Goal: Task Accomplishment & Management: Complete application form

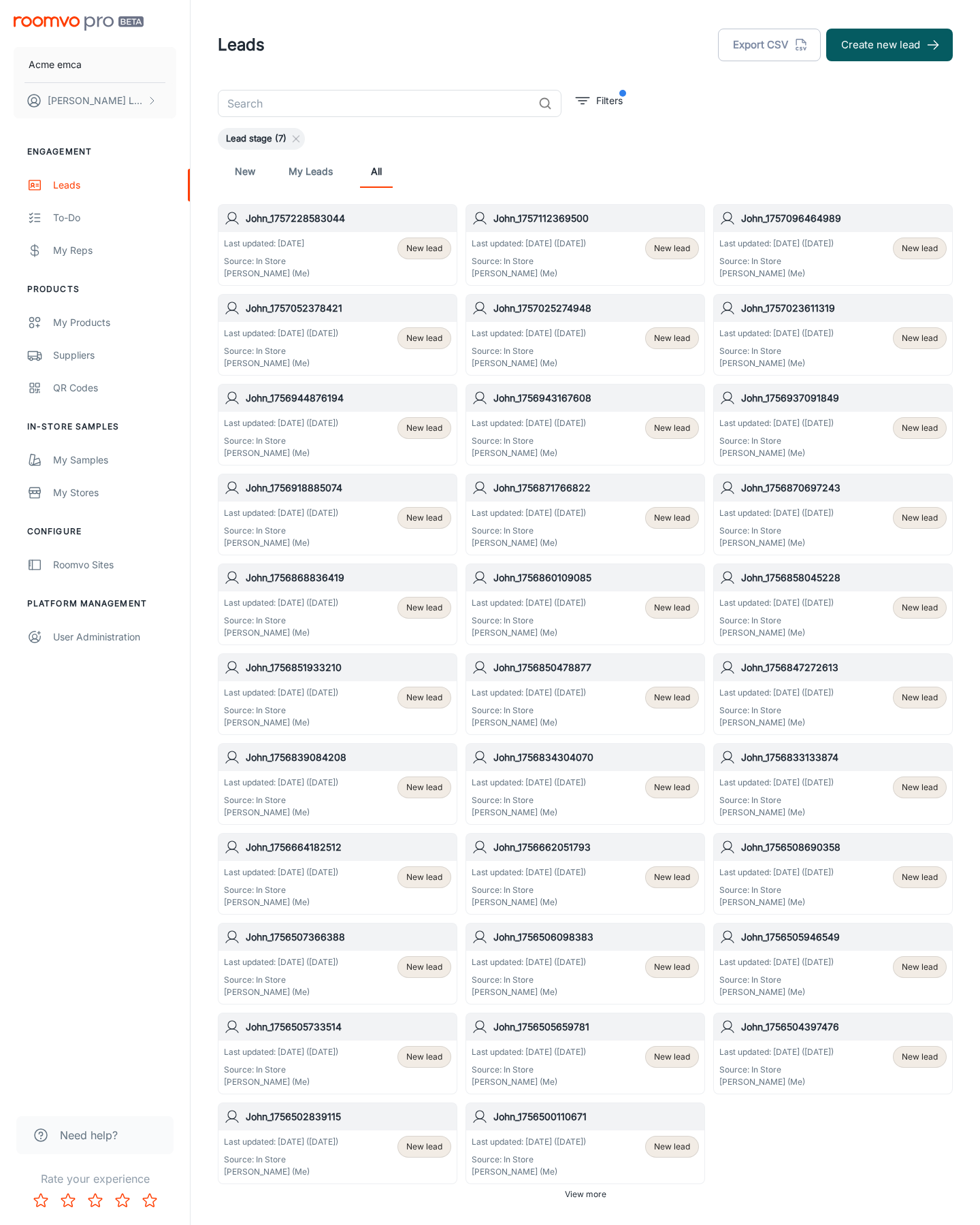
click at [890, 45] on button "Create new lead" at bounding box center [889, 45] width 126 height 33
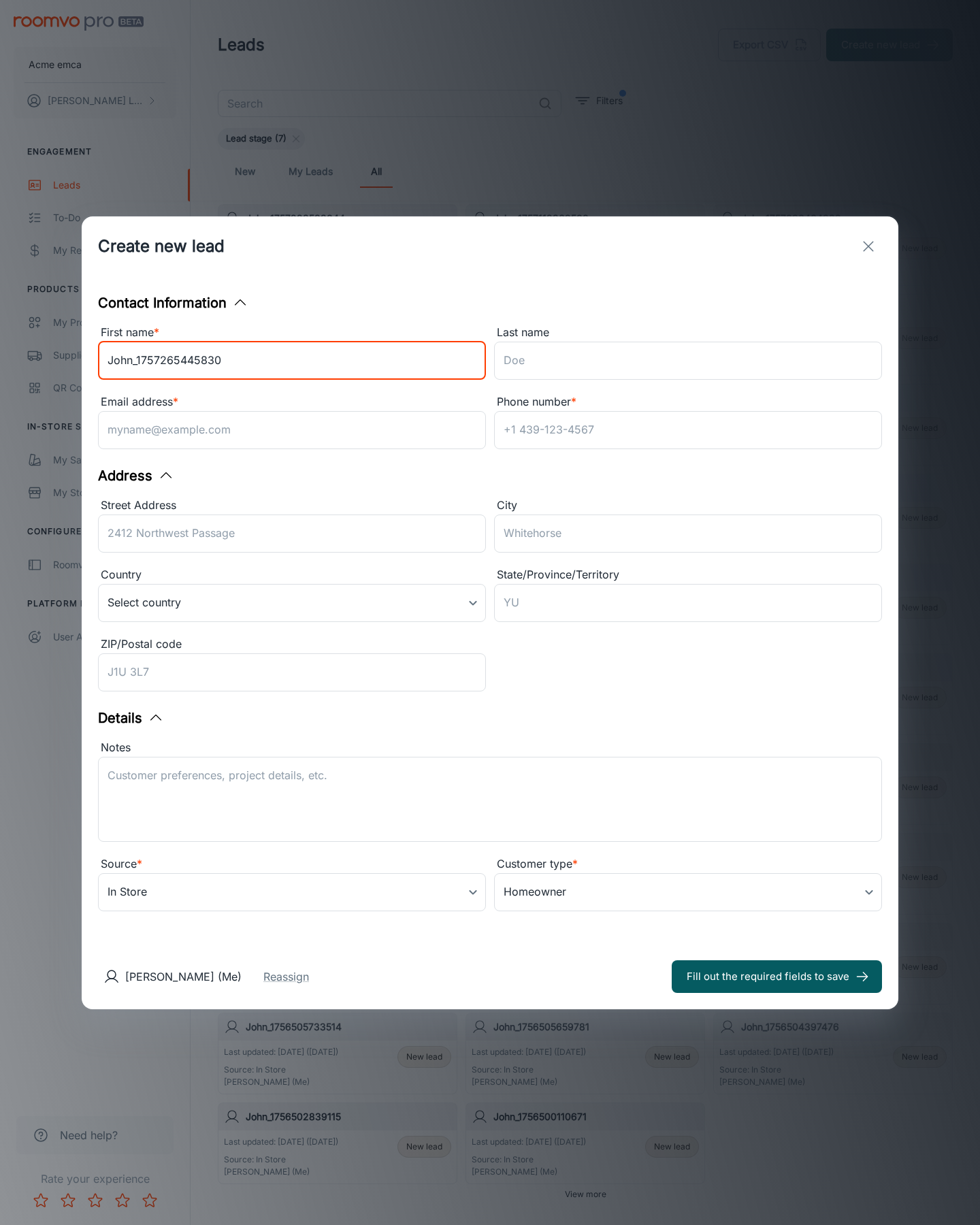
type input "John_1757265445830"
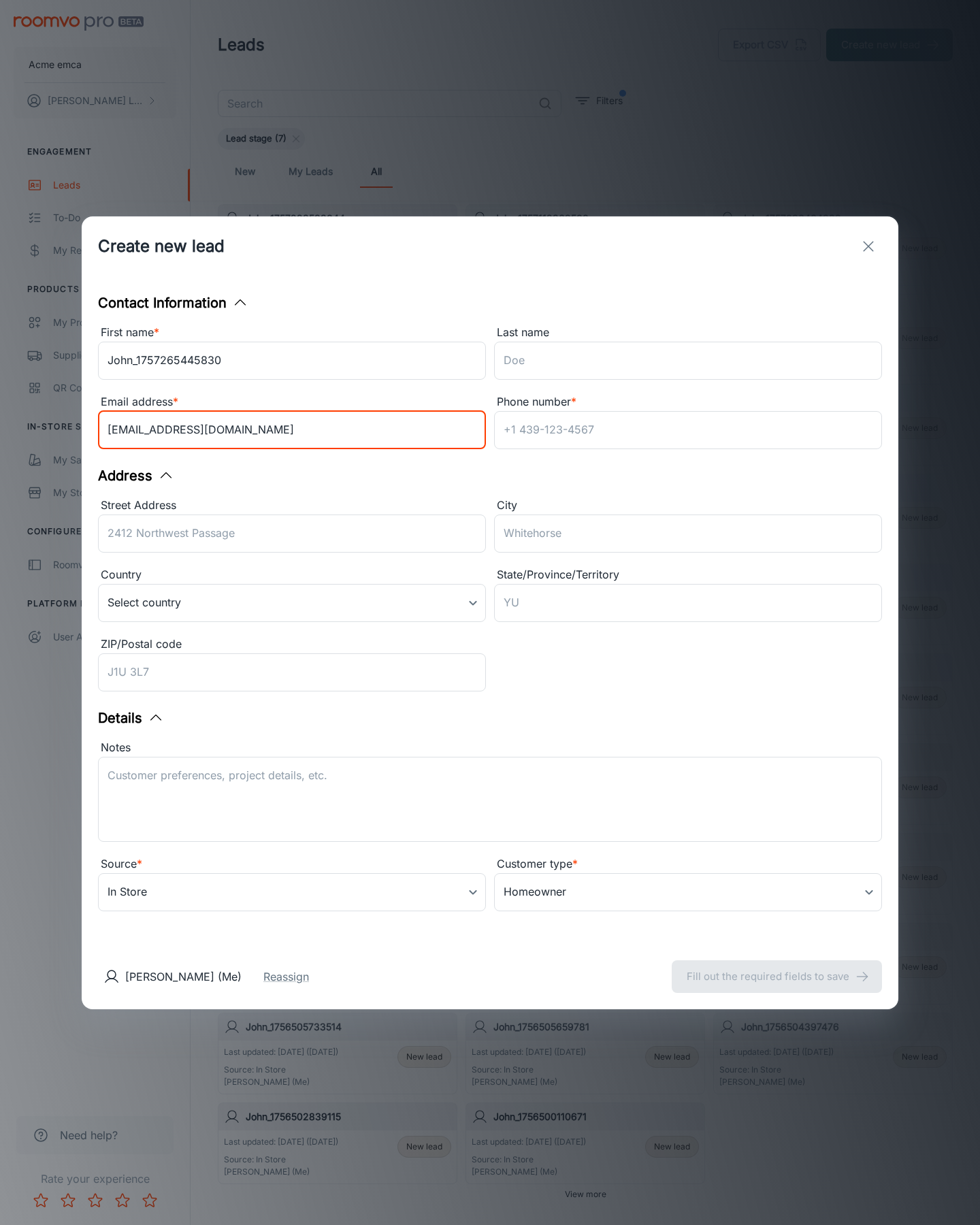
type input "[EMAIL_ADDRESS][DOMAIN_NAME]"
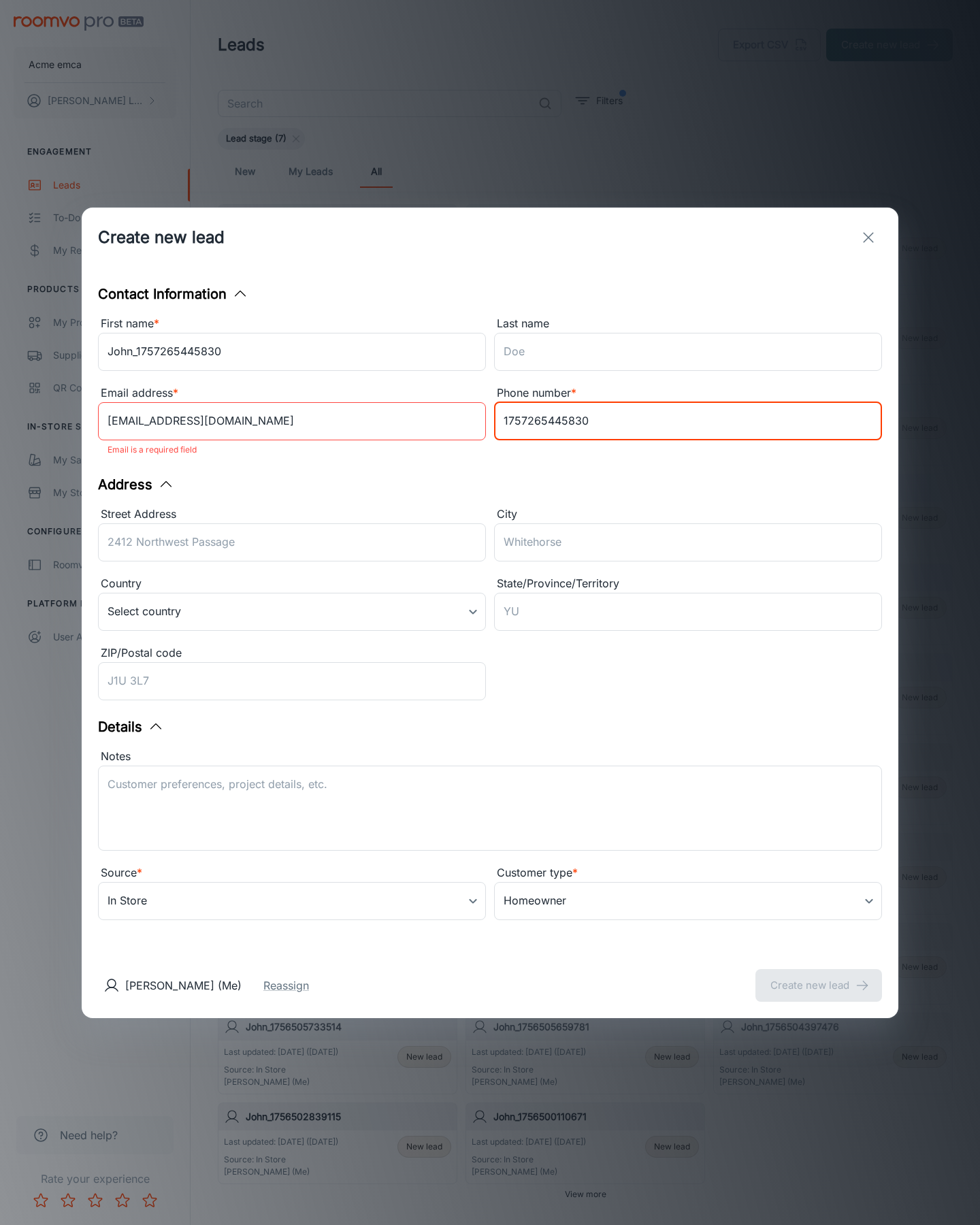
type input "1757265445830"
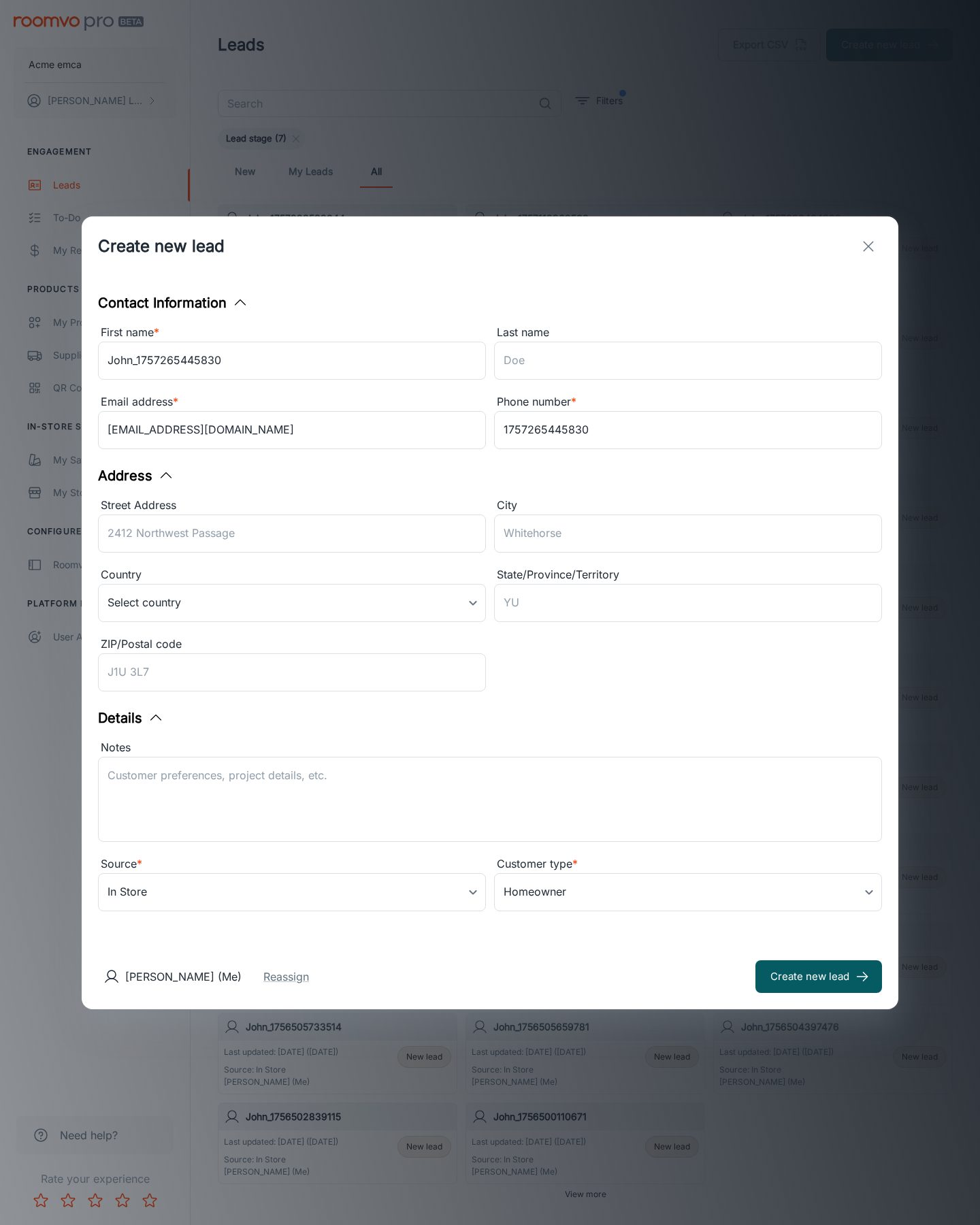
click at [819, 976] on button "Create new lead" at bounding box center [818, 976] width 126 height 33
